Goal: Task Accomplishment & Management: Use online tool/utility

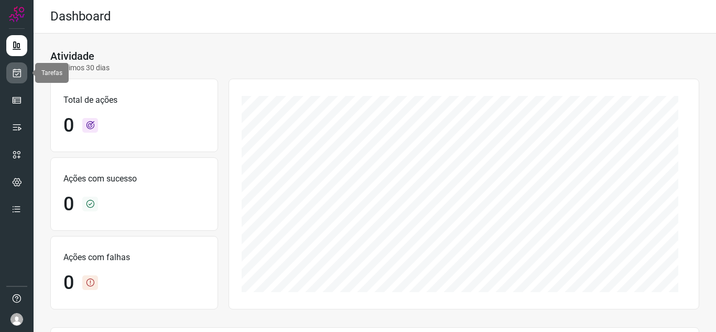
click at [16, 73] on icon at bounding box center [17, 73] width 11 height 10
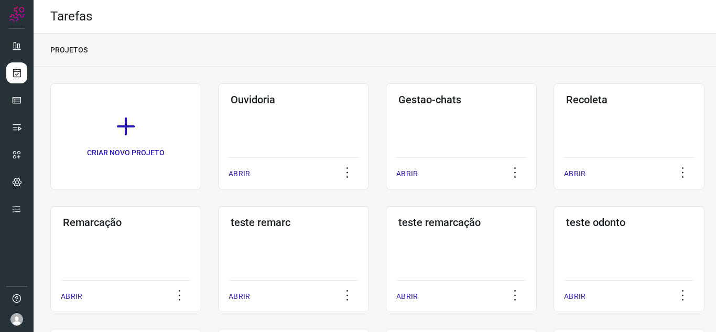
click at [236, 179] on p "ABRIR" at bounding box center [238, 173] width 21 height 11
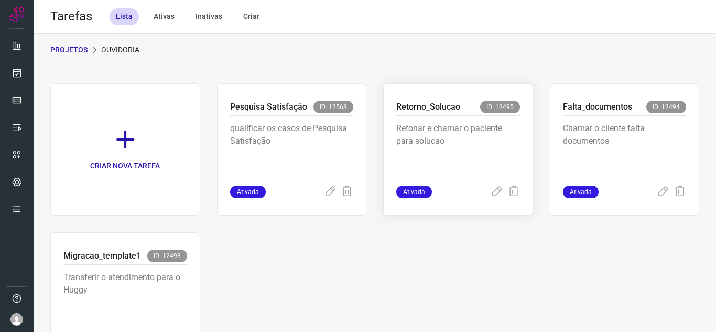
click at [483, 192] on div "Ativada" at bounding box center [458, 192] width 124 height 13
click at [483, 187] on div "Ativada" at bounding box center [458, 192] width 124 height 13
click at [491, 201] on div "Retorno_Solucao ID: 12495 Retonar e chamar o paciente para solucao Ativada" at bounding box center [458, 149] width 150 height 132
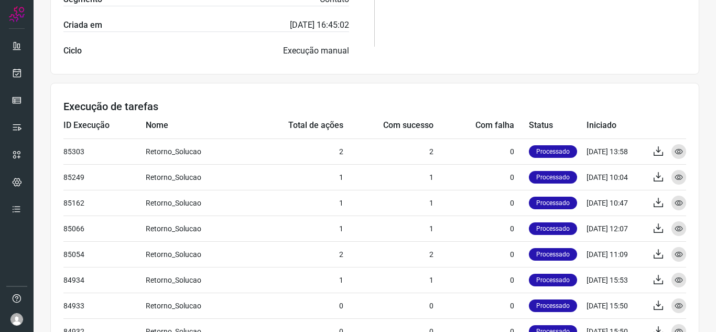
scroll to position [179, 0]
